Goal: Find specific page/section: Find specific page/section

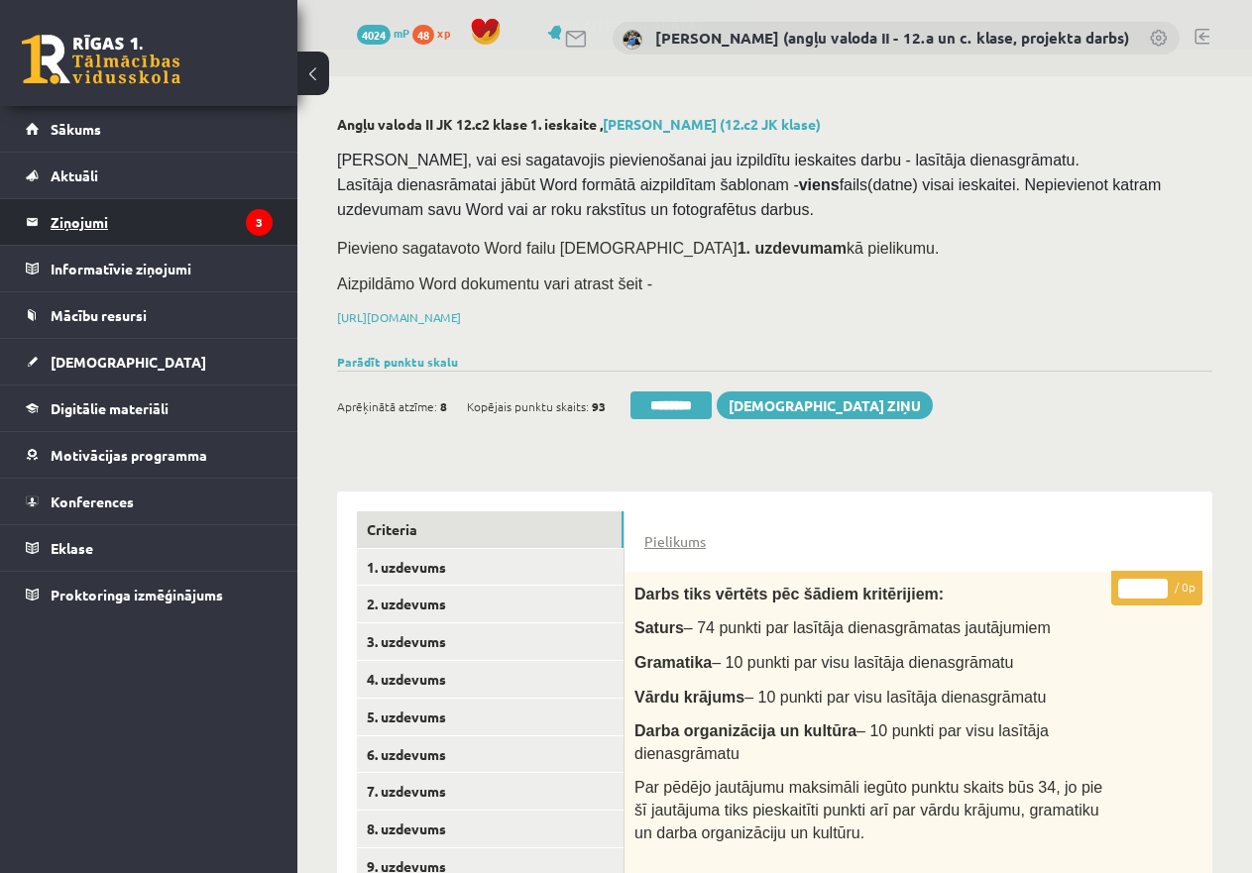
click at [94, 216] on legend "Ziņojumi 3" at bounding box center [162, 222] width 222 height 46
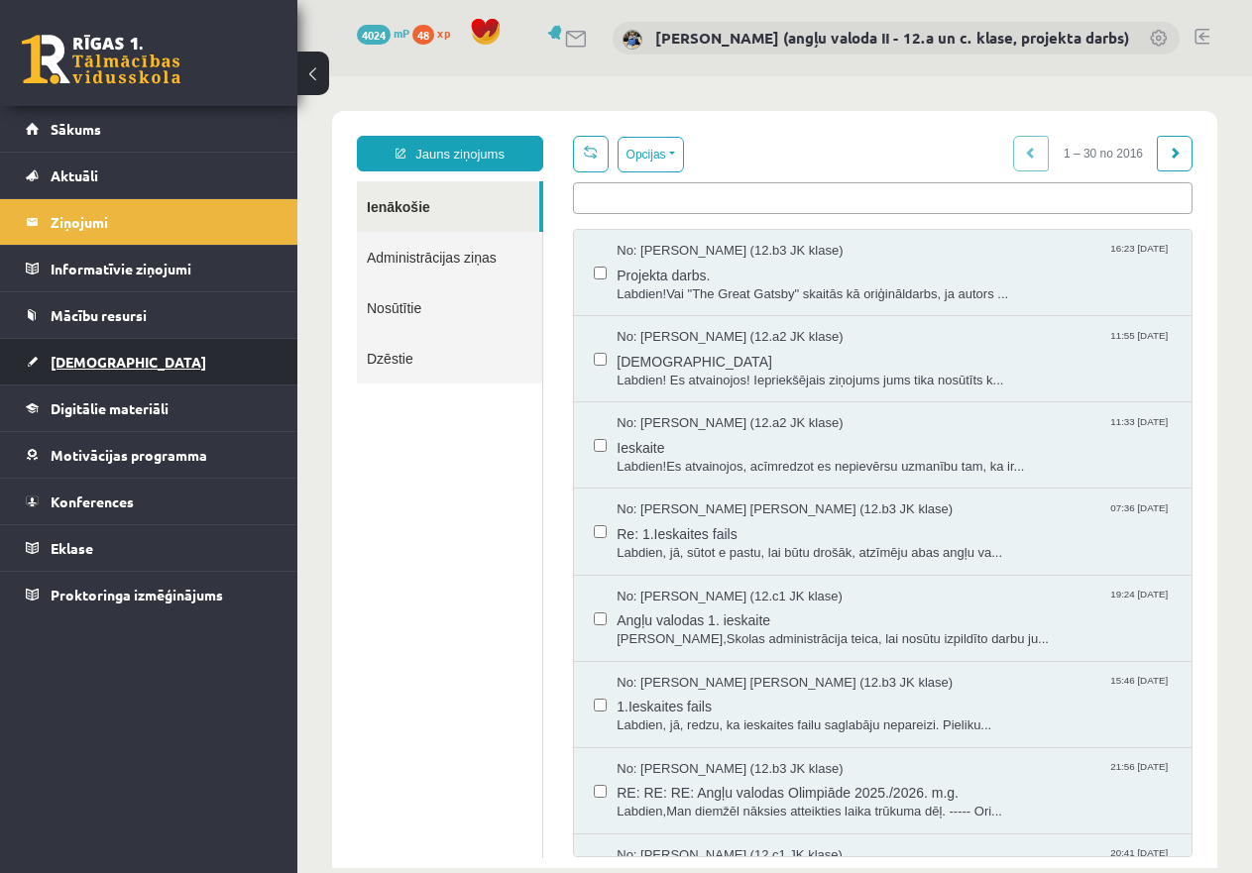
click at [81, 367] on span "[DEMOGRAPHIC_DATA]" at bounding box center [129, 362] width 156 height 18
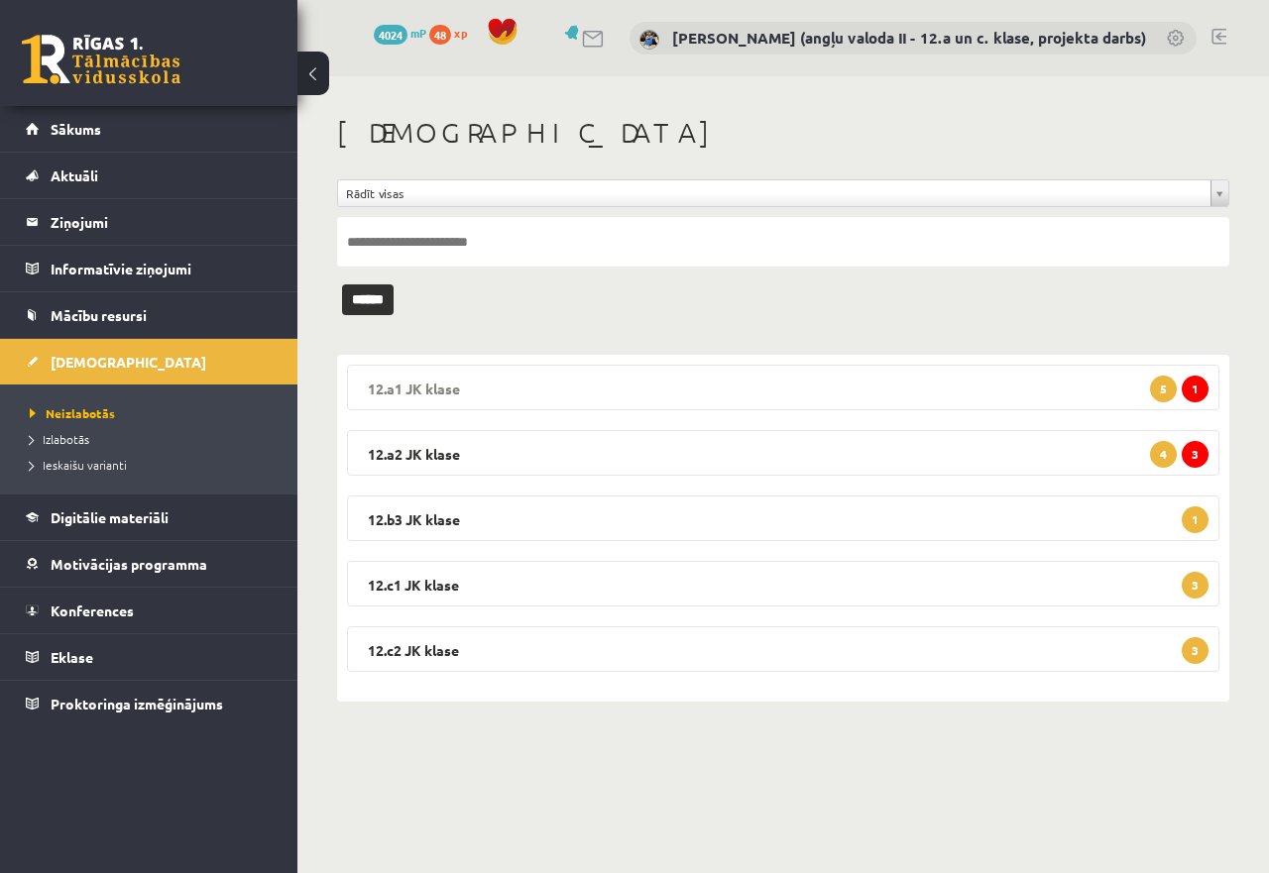
click at [753, 374] on legend "12.a1 JK klase 1 5" at bounding box center [783, 388] width 872 height 46
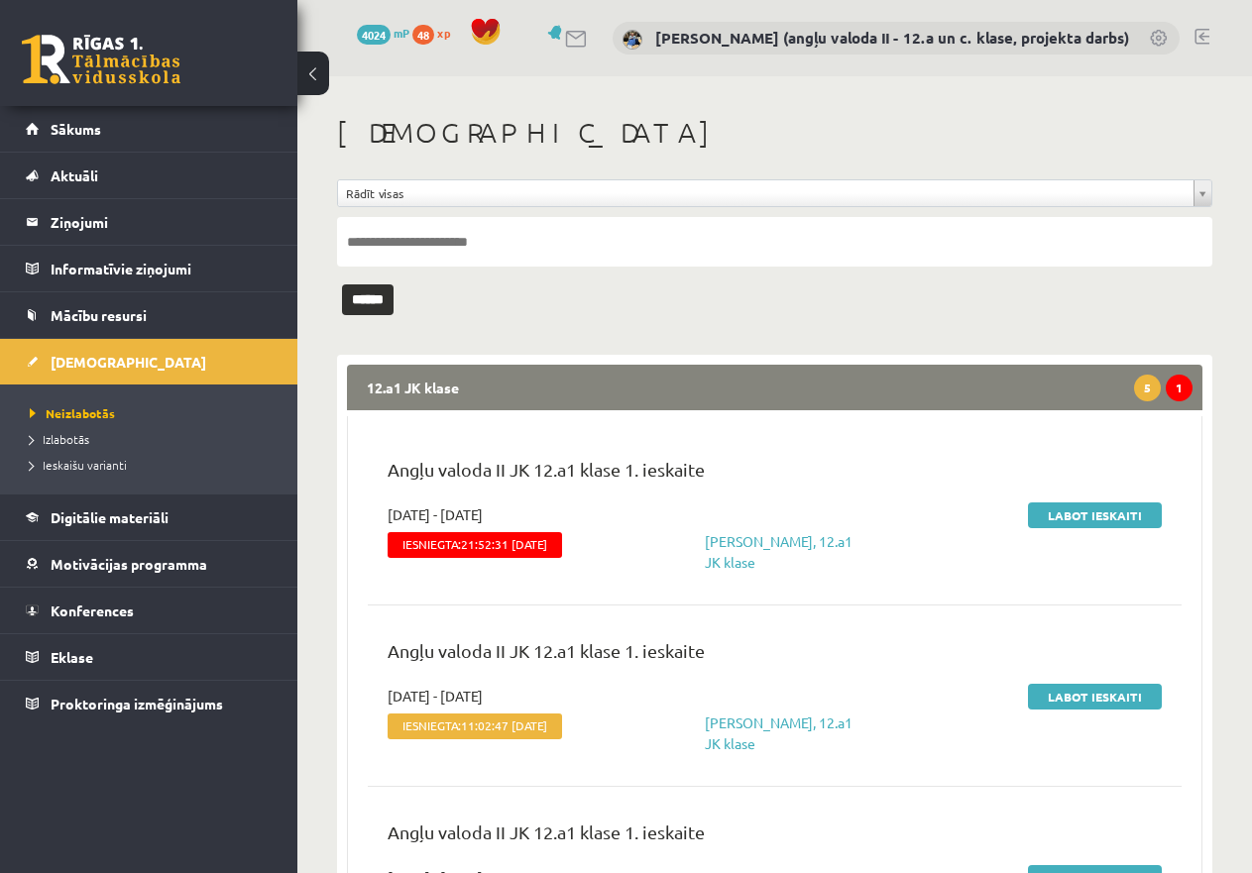
click at [747, 377] on legend "12.a1 JK klase 1 5" at bounding box center [775, 388] width 856 height 46
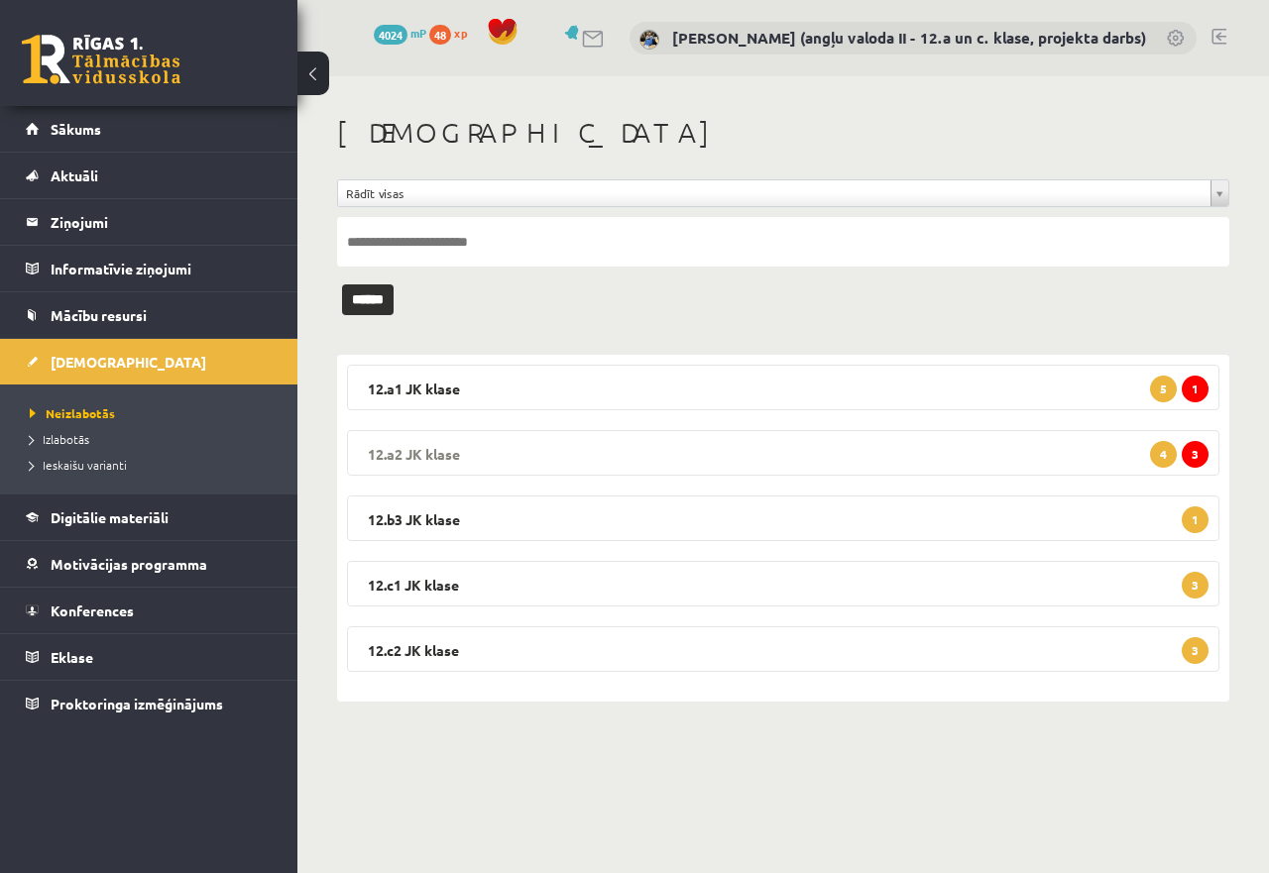
click at [759, 447] on legend "12.a2 JK klase 3 4" at bounding box center [783, 453] width 872 height 46
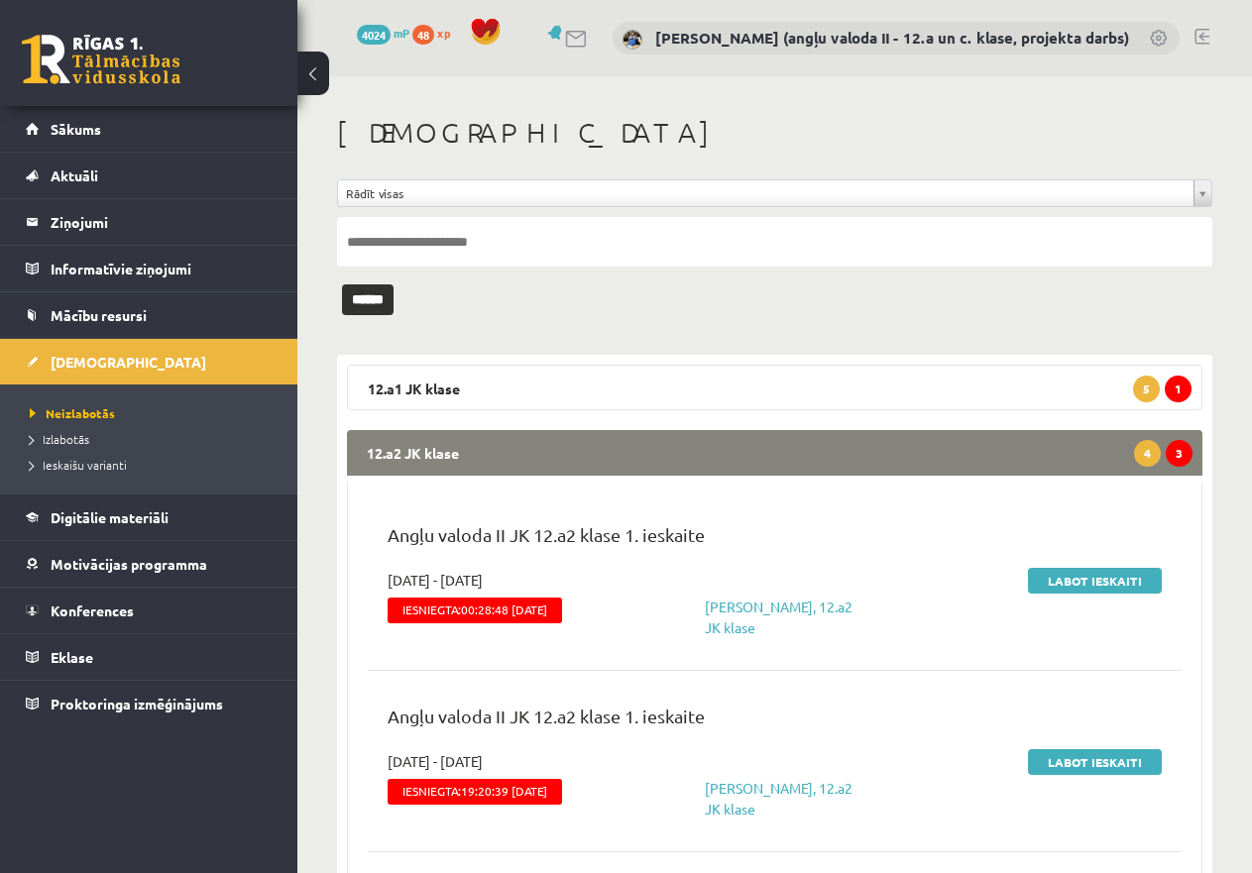
click at [760, 440] on legend "12.a2 JK klase 3 4" at bounding box center [775, 453] width 856 height 46
